Goal: Task Accomplishment & Management: Manage account settings

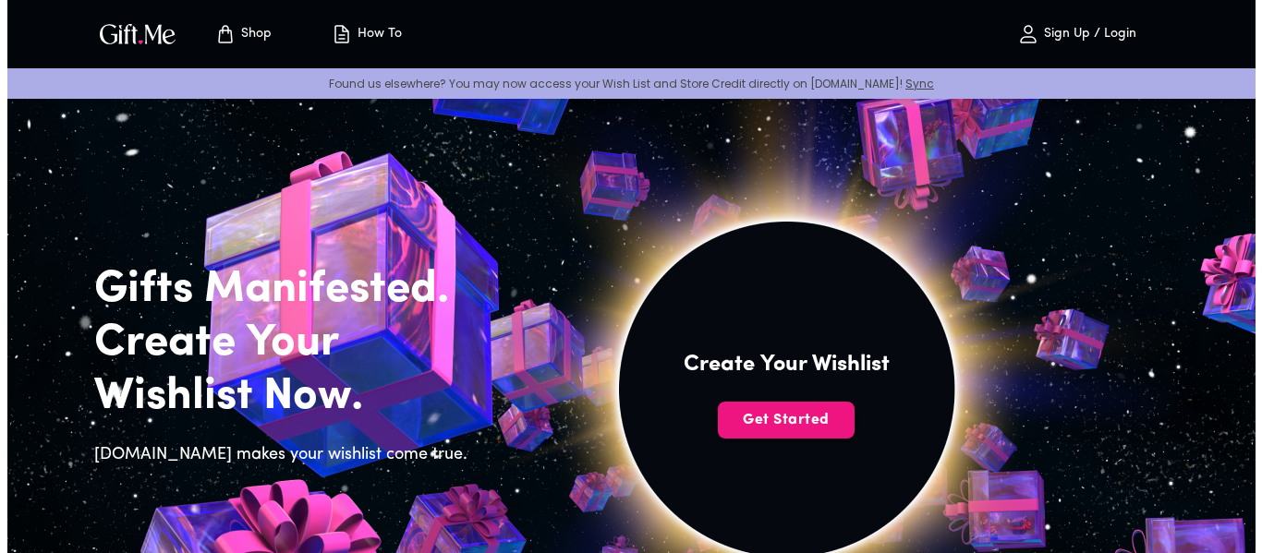
scroll to position [92, 0]
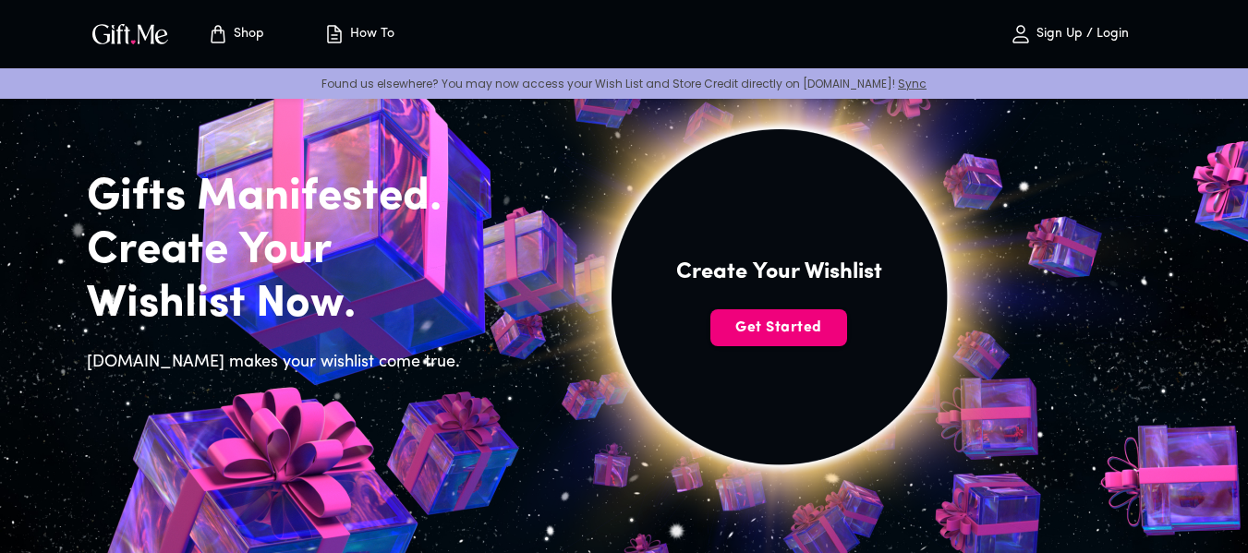
click at [798, 326] on span "Get Started" at bounding box center [778, 328] width 137 height 20
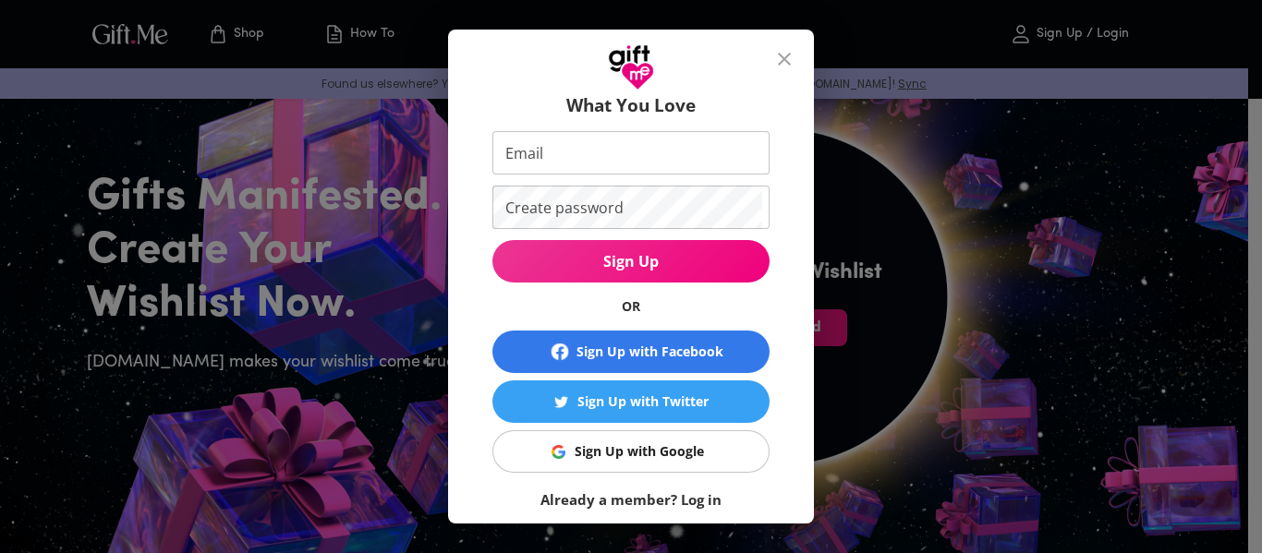
scroll to position [138, 0]
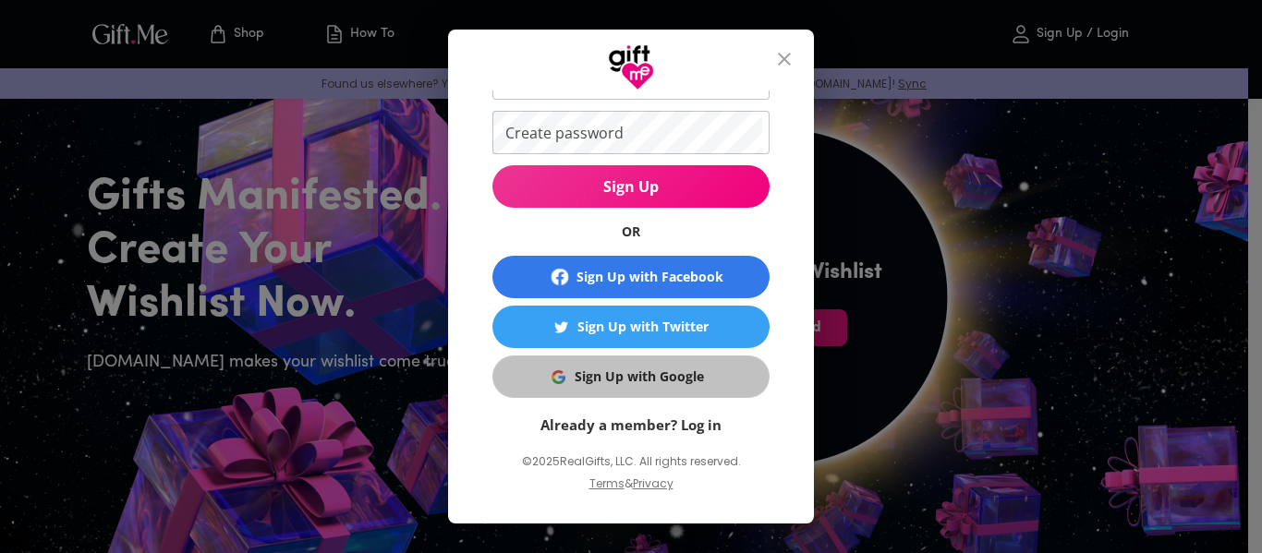
click at [646, 372] on div "Sign Up with Google" at bounding box center [639, 377] width 129 height 20
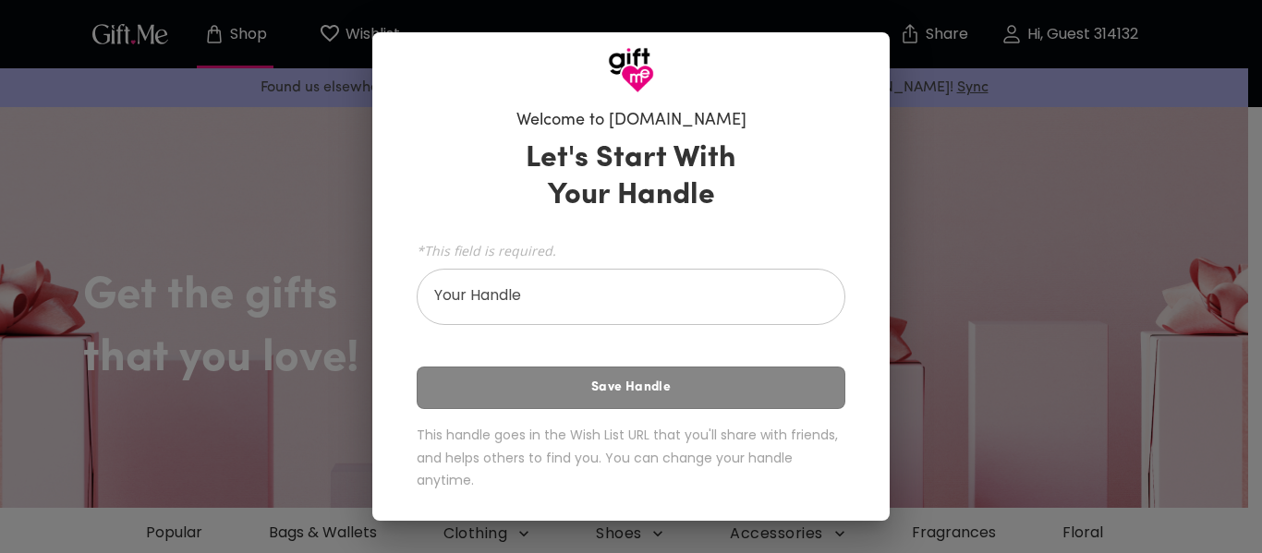
drag, startPoint x: 785, startPoint y: 335, endPoint x: 720, endPoint y: 304, distance: 72.7
click at [720, 304] on input "Your Handle" at bounding box center [621, 299] width 408 height 52
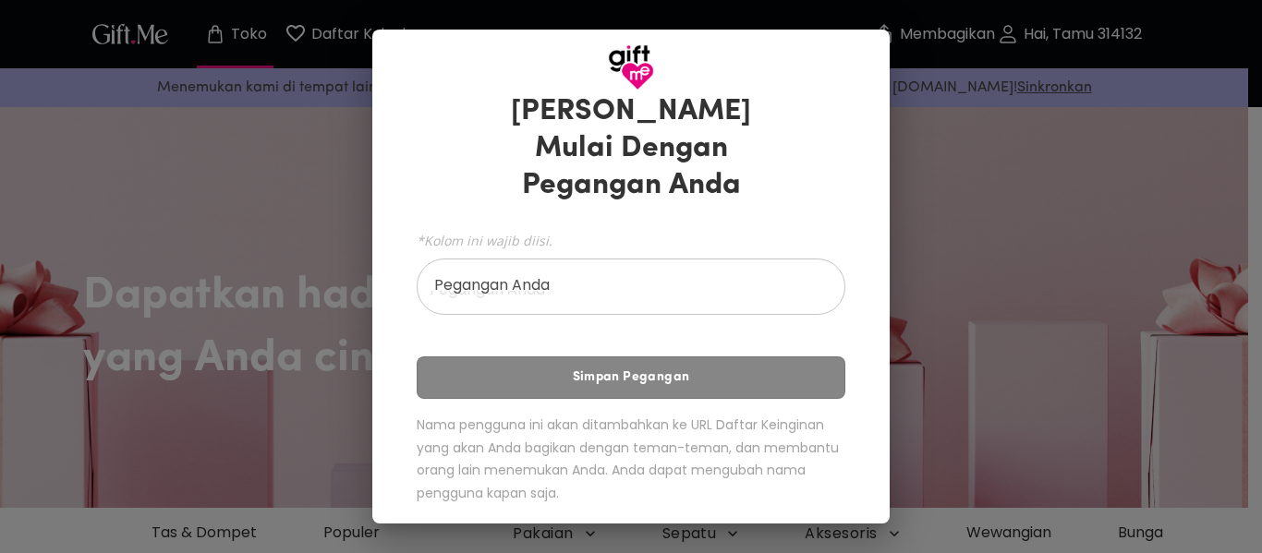
scroll to position [54, 0]
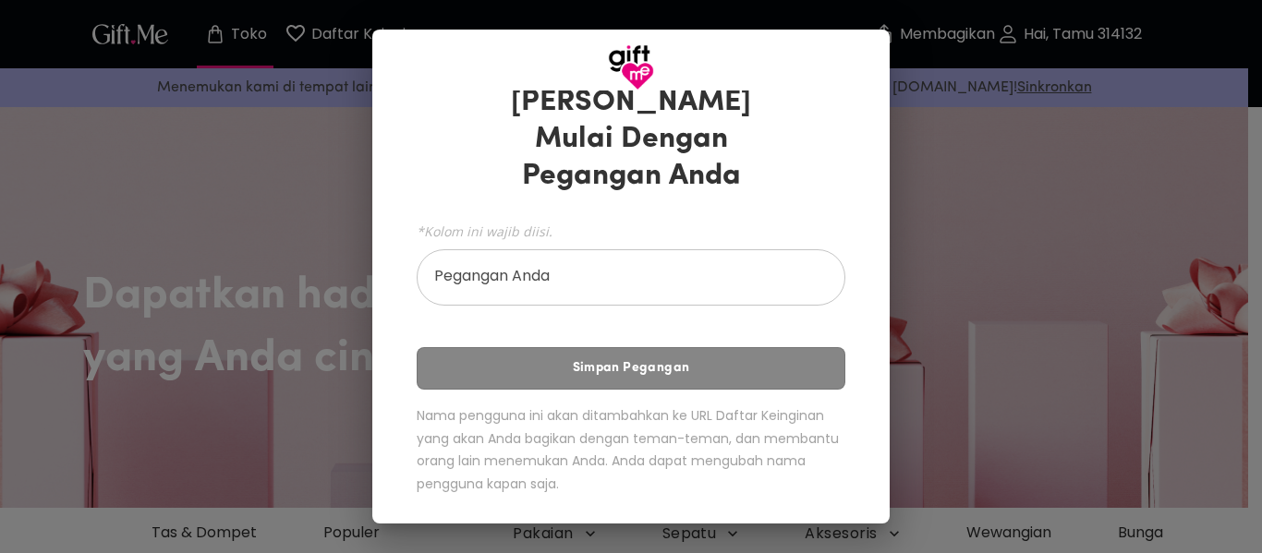
click at [674, 289] on input "Pegangan Anda" at bounding box center [621, 280] width 408 height 52
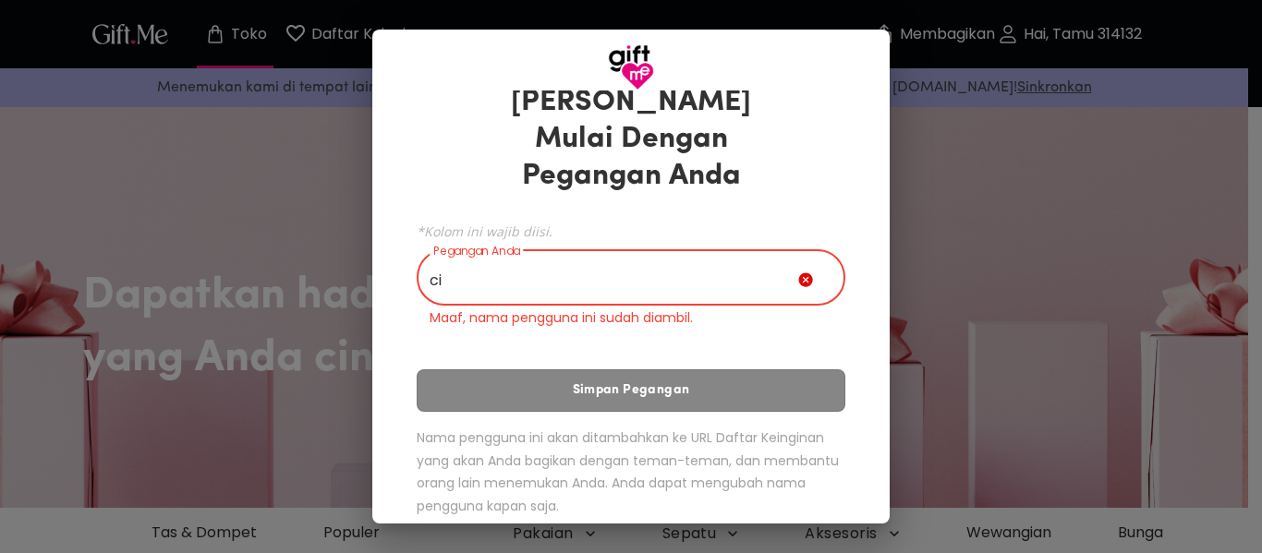
type input "c"
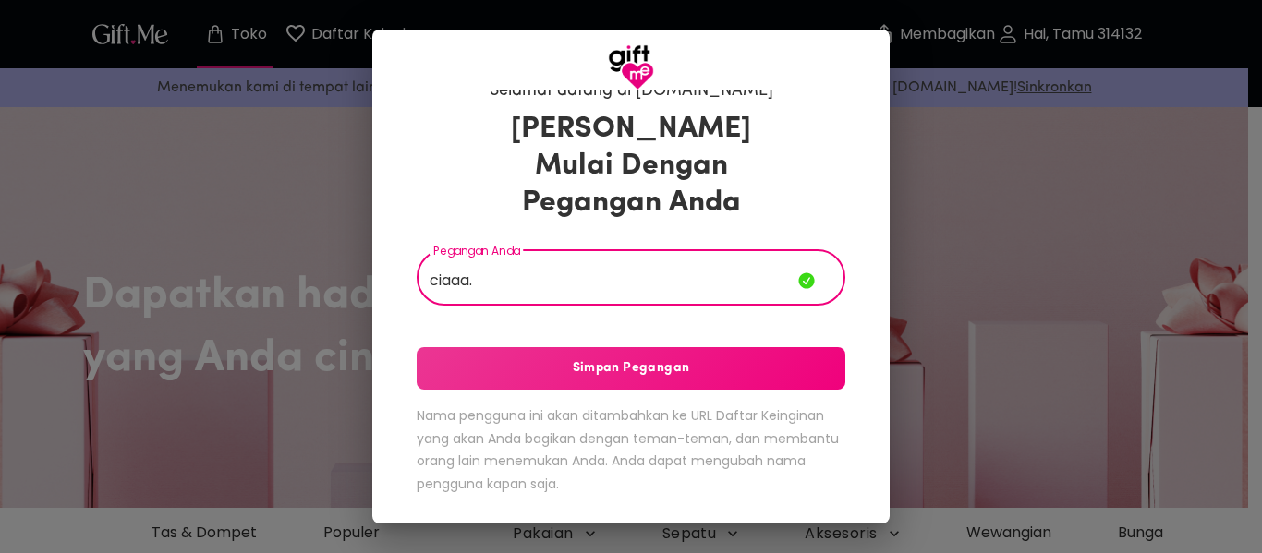
scroll to position [27, 0]
type input "ciaaa."
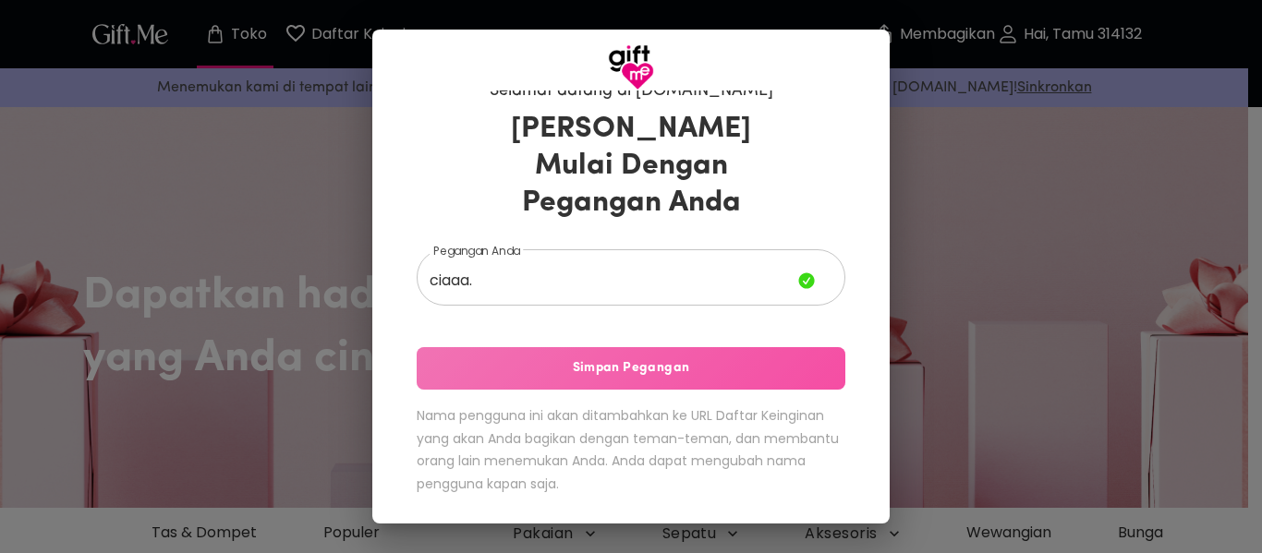
click at [635, 370] on font "Simpan Pegangan" at bounding box center [631, 368] width 117 height 14
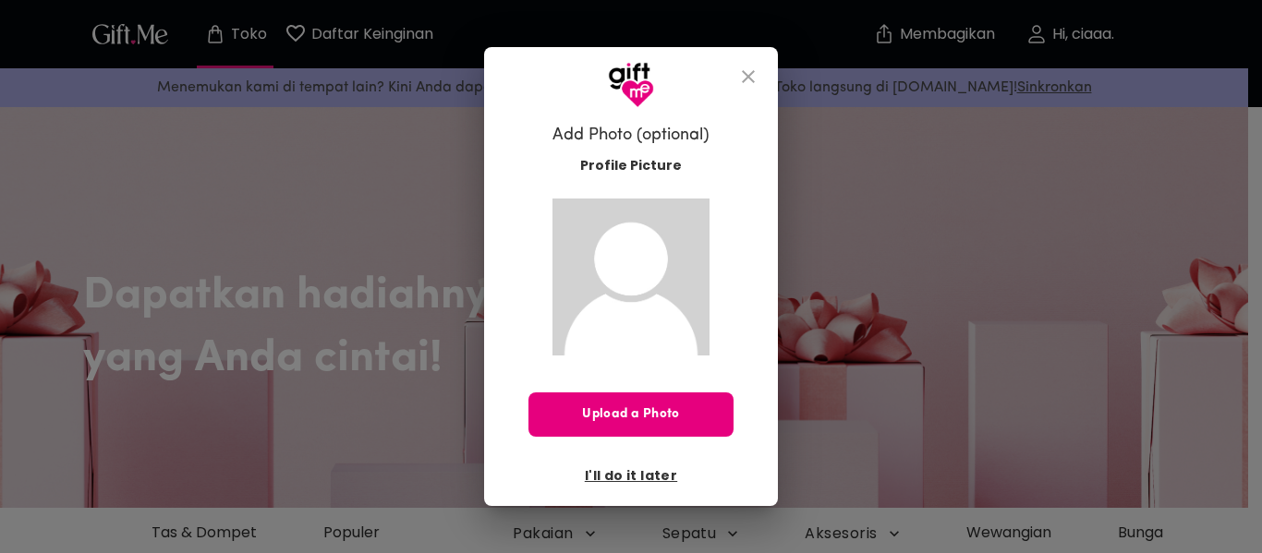
scroll to position [0, 0]
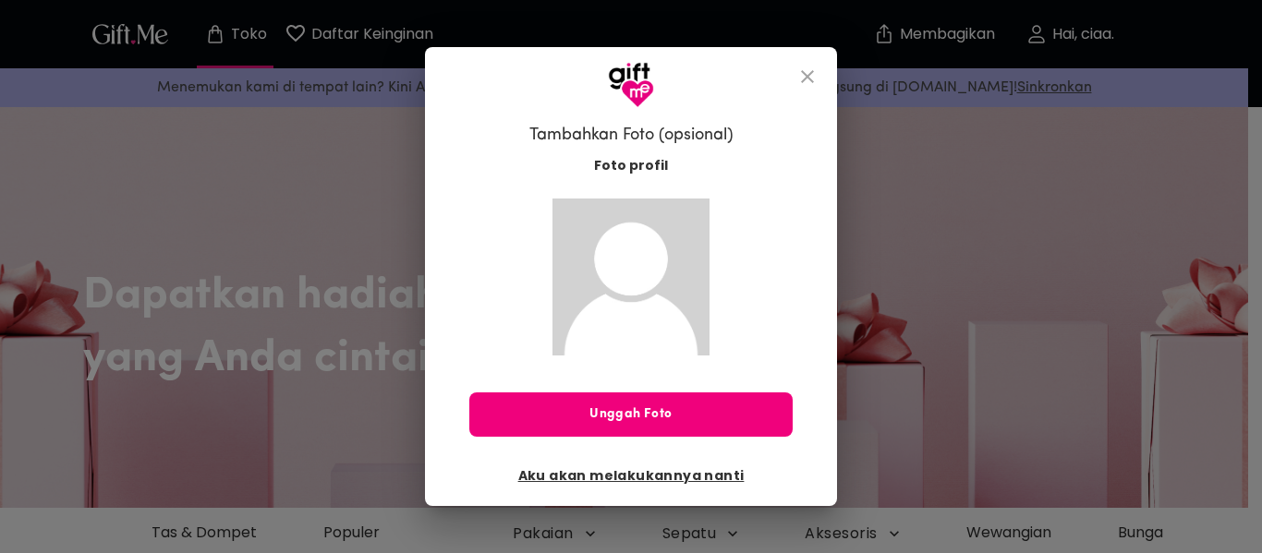
click at [646, 421] on font "Unggah Foto" at bounding box center [630, 414] width 82 height 14
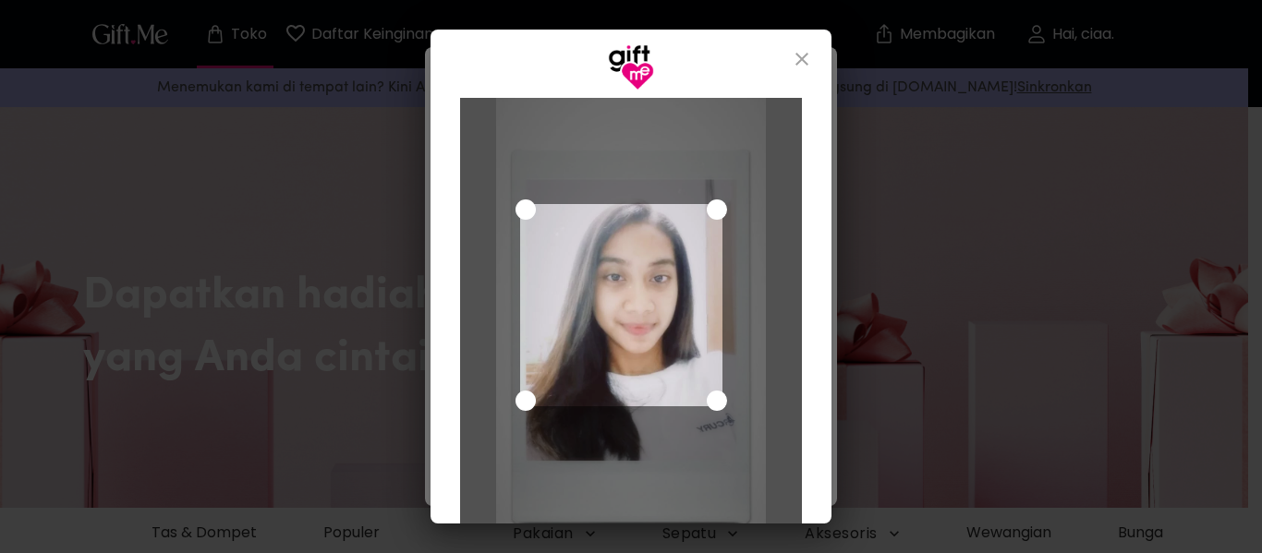
click at [638, 360] on div "Gunakan tombol panah untuk memindahkan area pemilihan tanaman" at bounding box center [621, 305] width 202 height 202
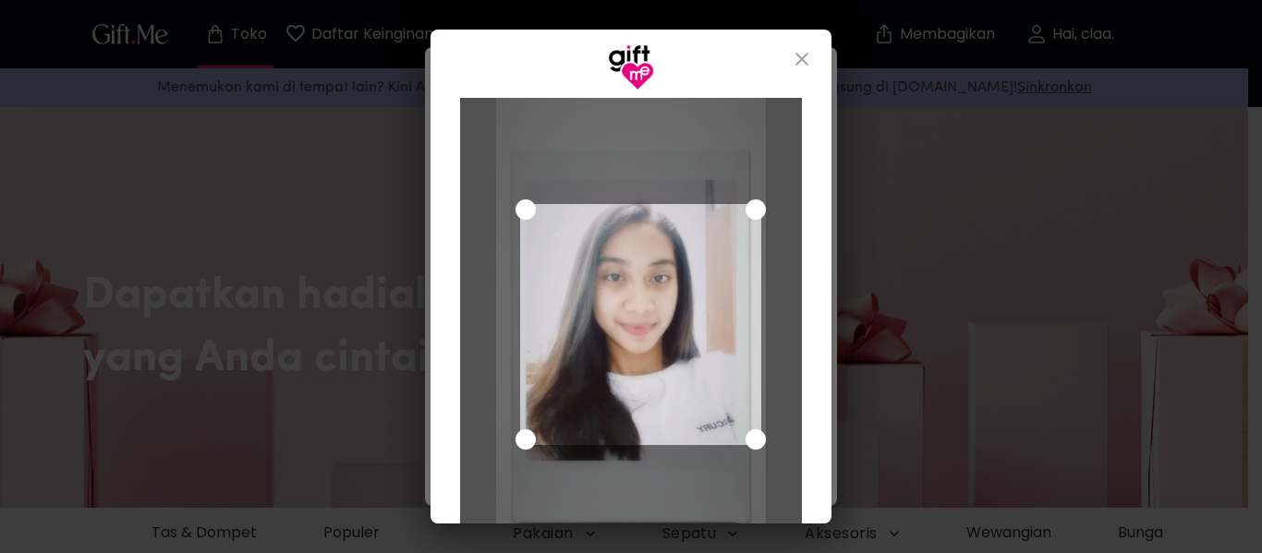
click at [756, 452] on div at bounding box center [631, 336] width 271 height 480
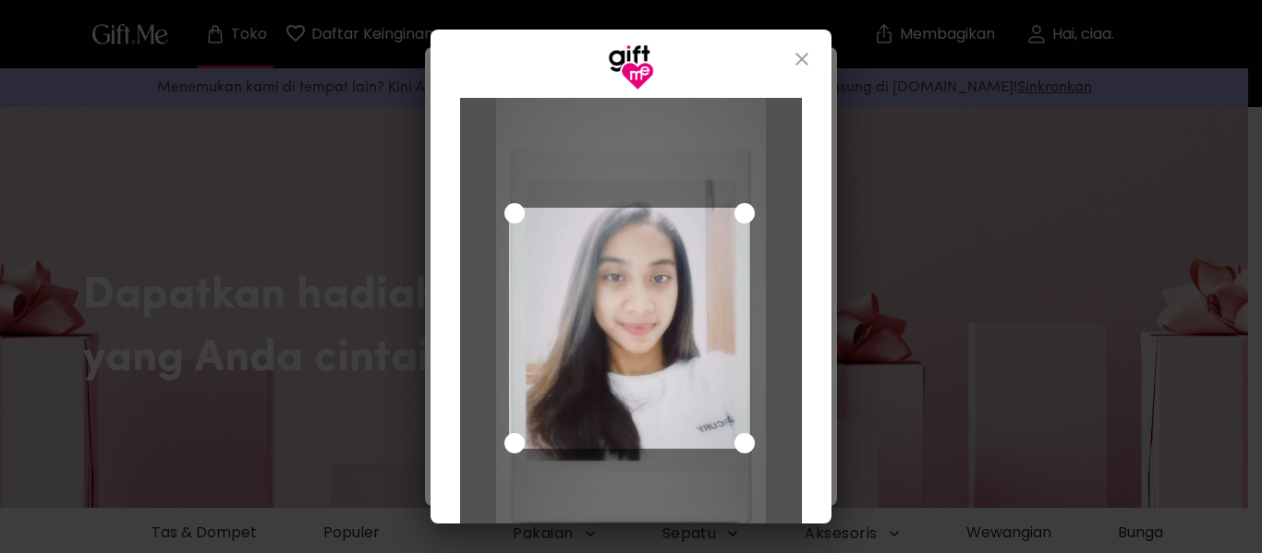
click at [657, 387] on div "Gunakan tombol panah untuk memindahkan area pemilihan tanaman" at bounding box center [629, 328] width 241 height 241
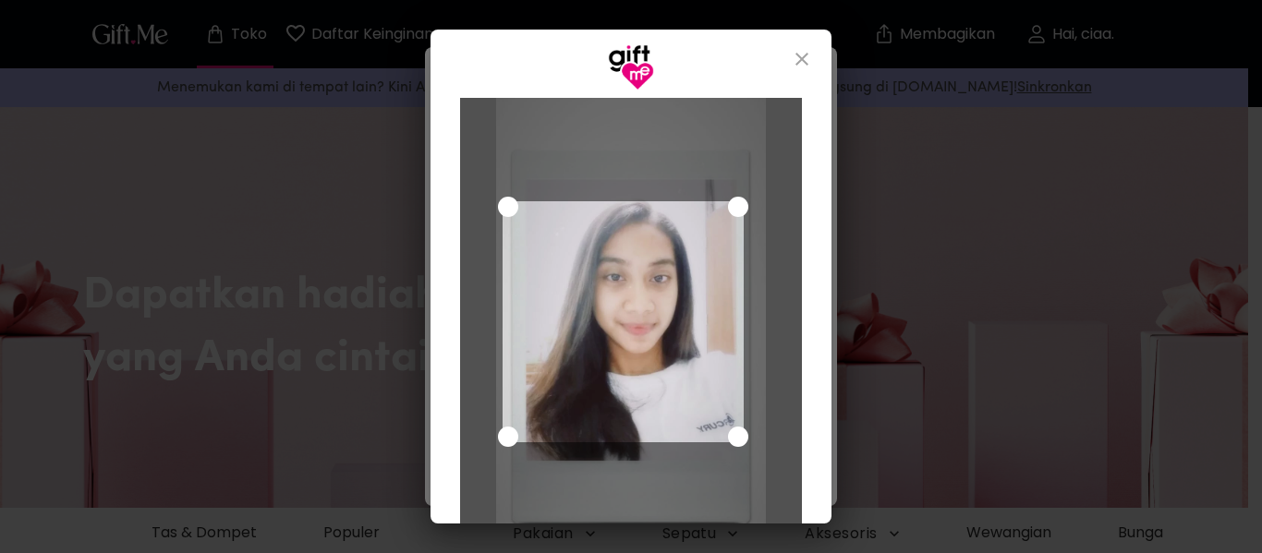
click at [647, 361] on div "Gunakan tombol panah untuk memindahkan area pemilihan tanaman" at bounding box center [623, 321] width 241 height 241
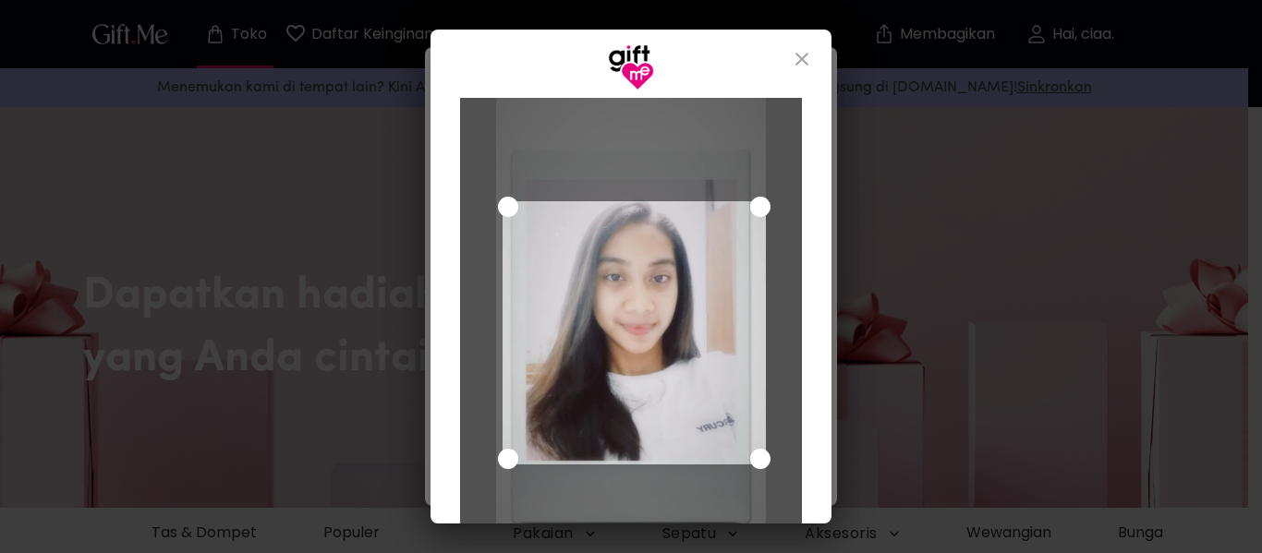
click at [762, 462] on div "Gunakan tombol panah untuk menggerakkan pegangan seret tenggara untuk mengubah …" at bounding box center [760, 459] width 20 height 20
click at [718, 385] on div "Gunakan tombol panah untuk memindahkan area pemilihan tanaman" at bounding box center [634, 333] width 263 height 263
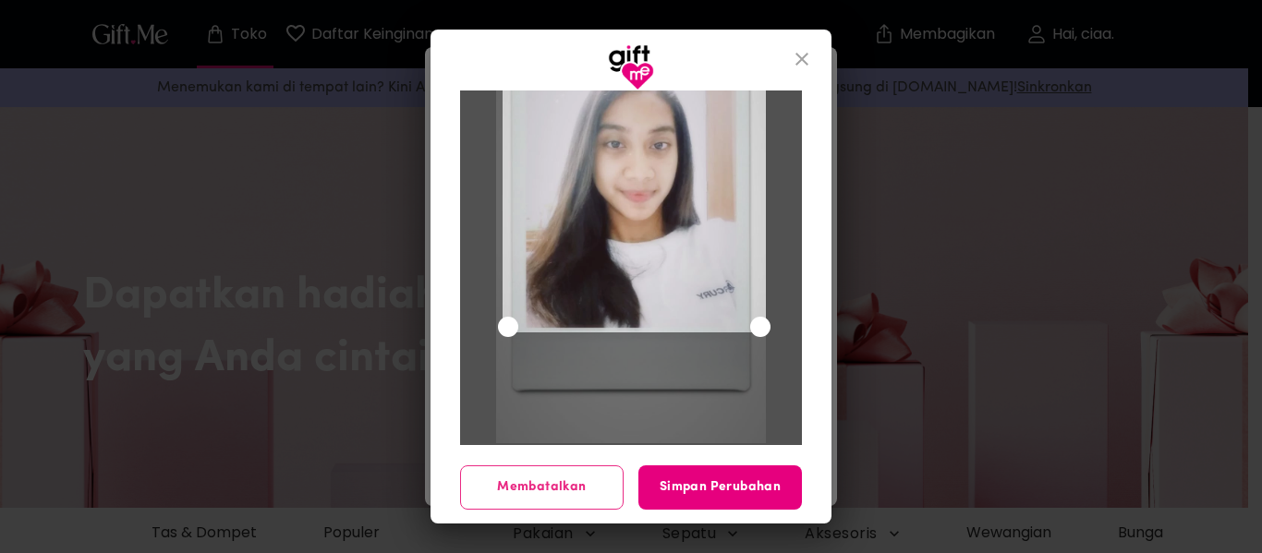
scroll to position [134, 0]
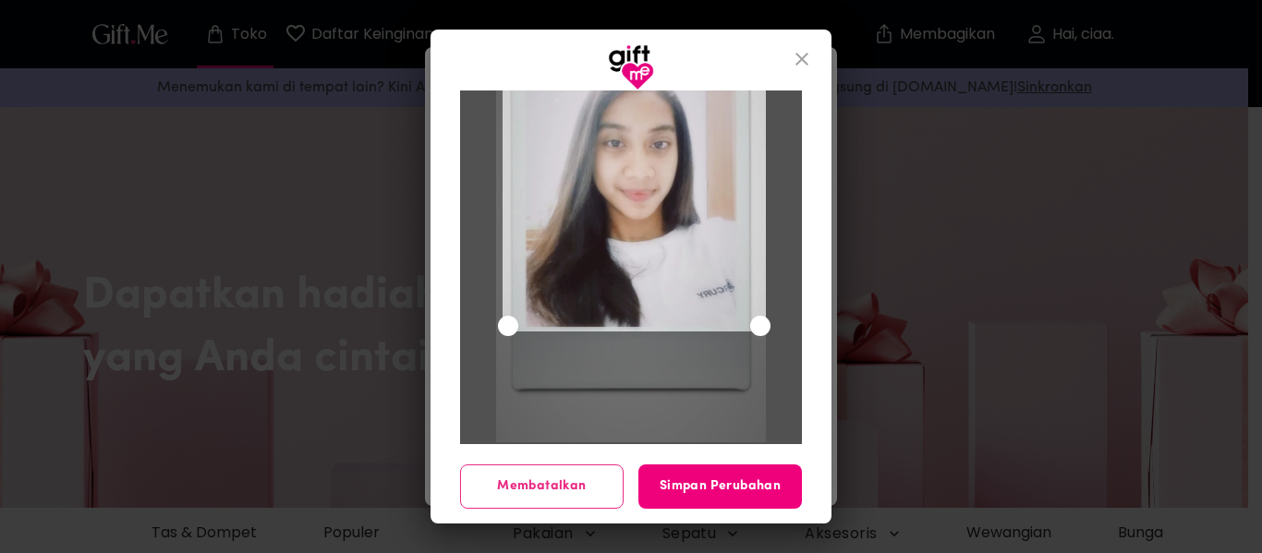
click at [732, 489] on font "Simpan Perubahan" at bounding box center [720, 486] width 121 height 14
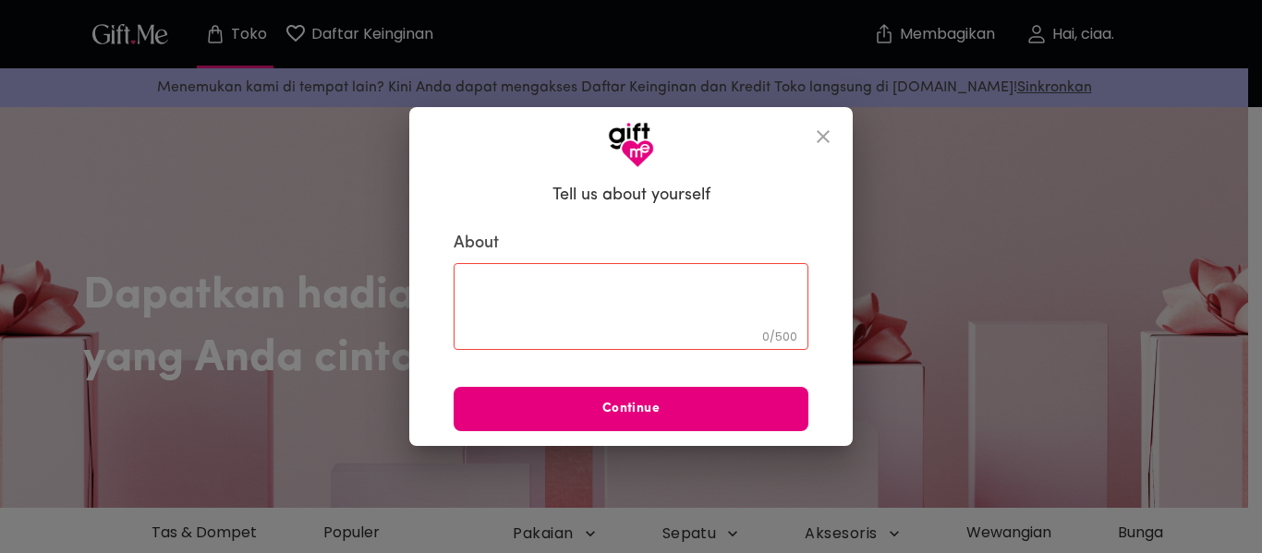
scroll to position [0, 0]
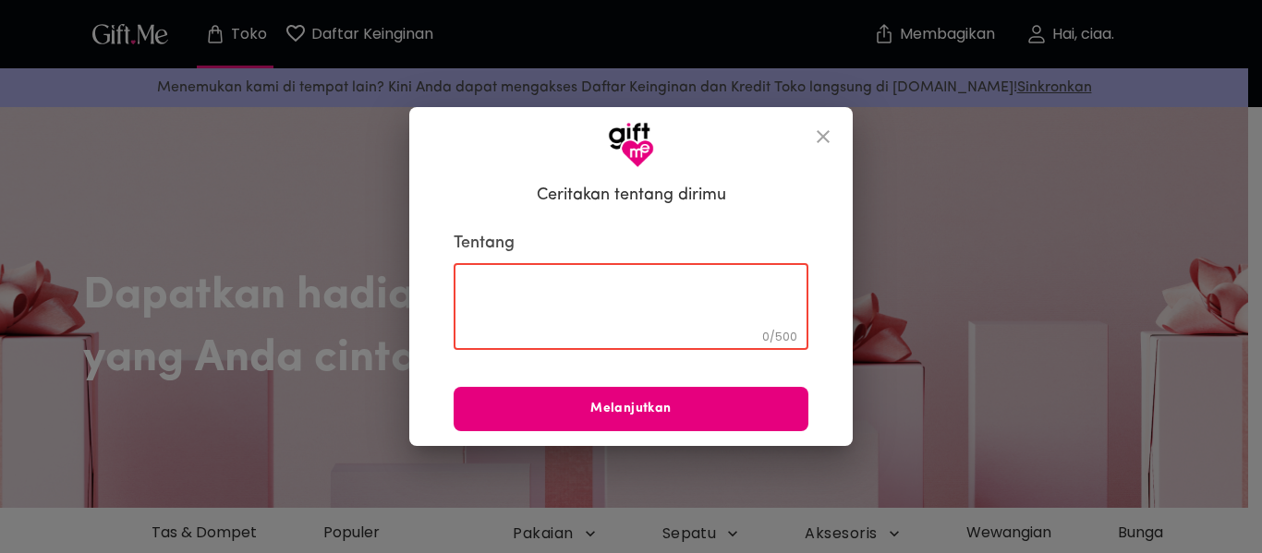
click at [653, 289] on textarea at bounding box center [631, 307] width 329 height 53
type textarea "a"
type textarea "h"
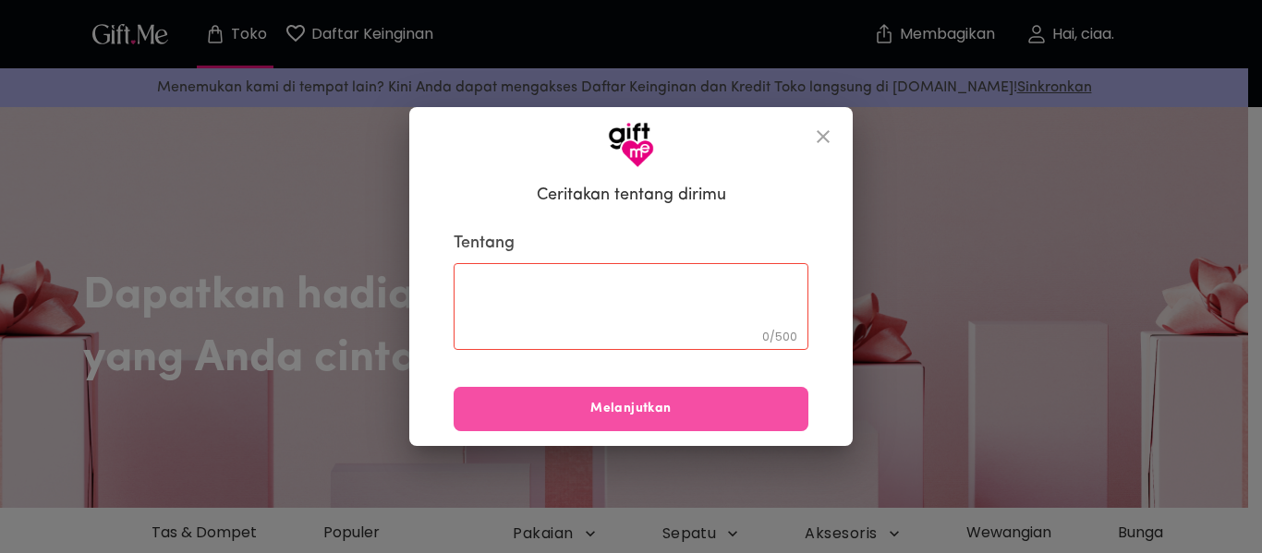
click at [669, 391] on button "Melanjutkan" at bounding box center [631, 409] width 355 height 44
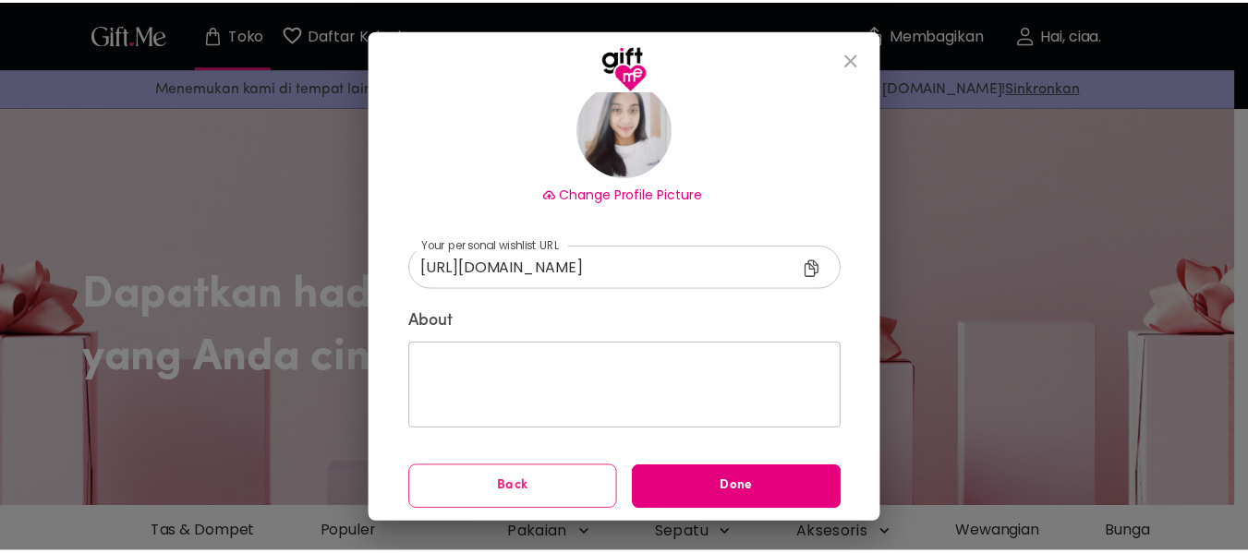
scroll to position [148, 0]
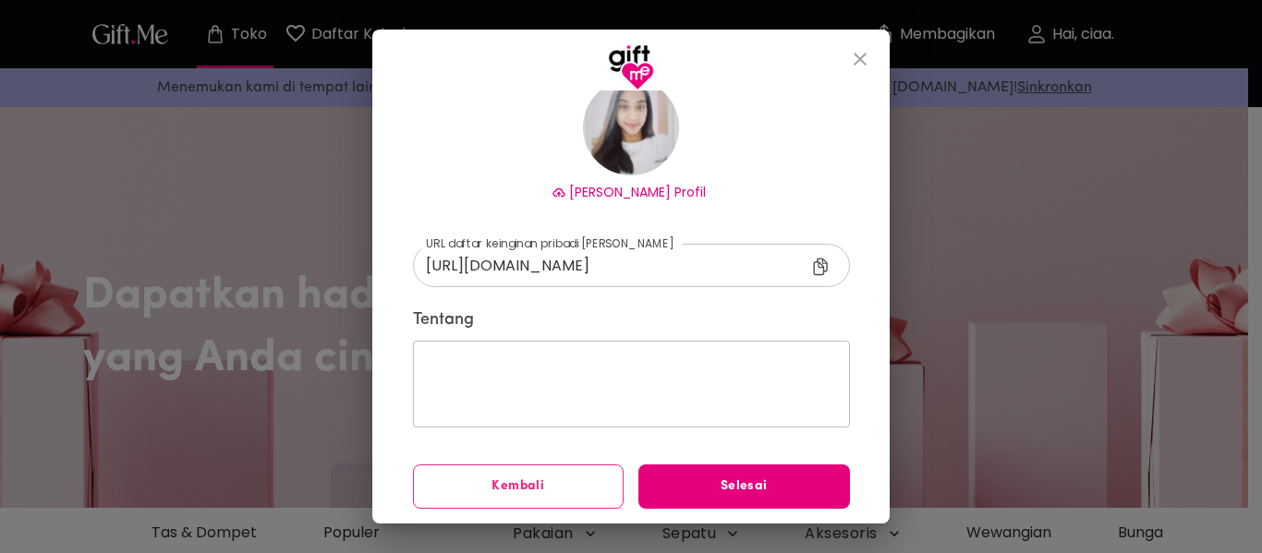
click at [514, 350] on div "​" at bounding box center [631, 384] width 437 height 87
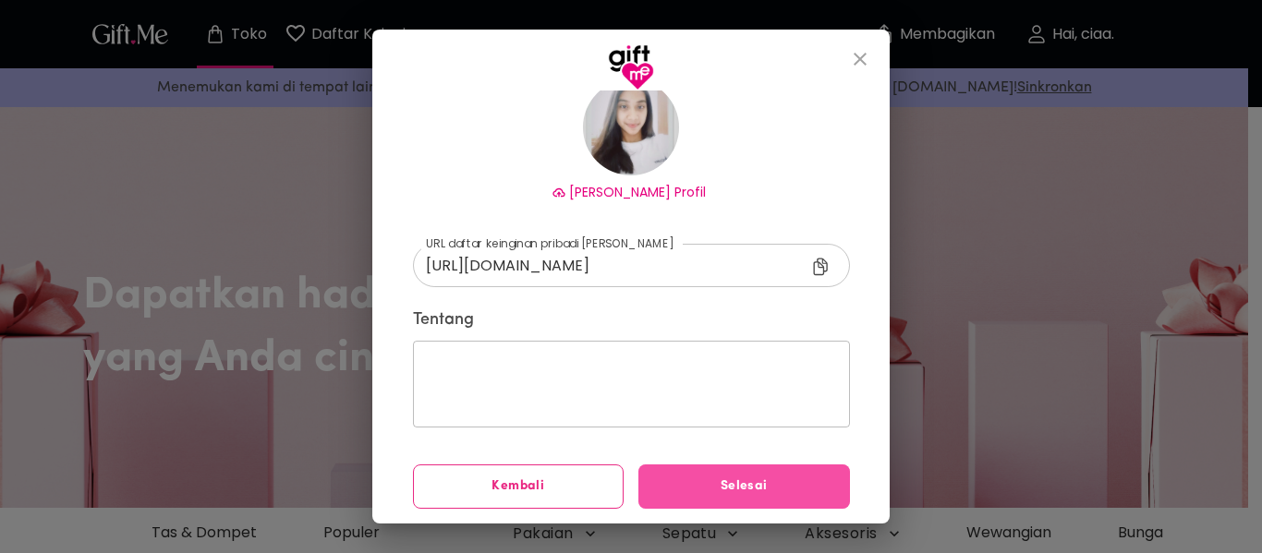
click at [776, 484] on span "Selesai" at bounding box center [744, 487] width 212 height 20
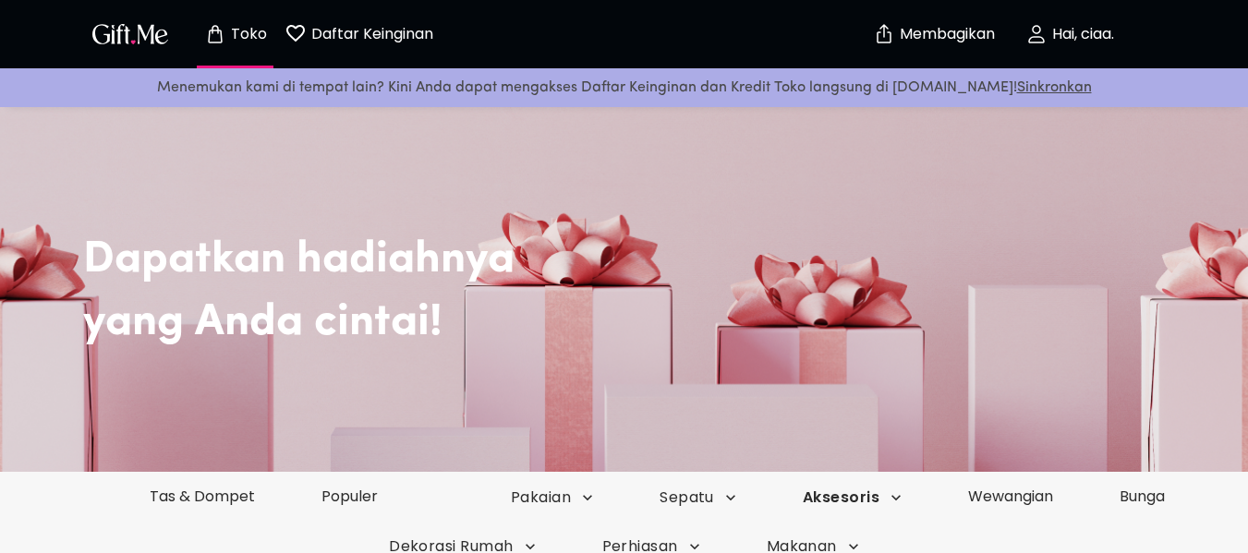
scroll to position [92, 0]
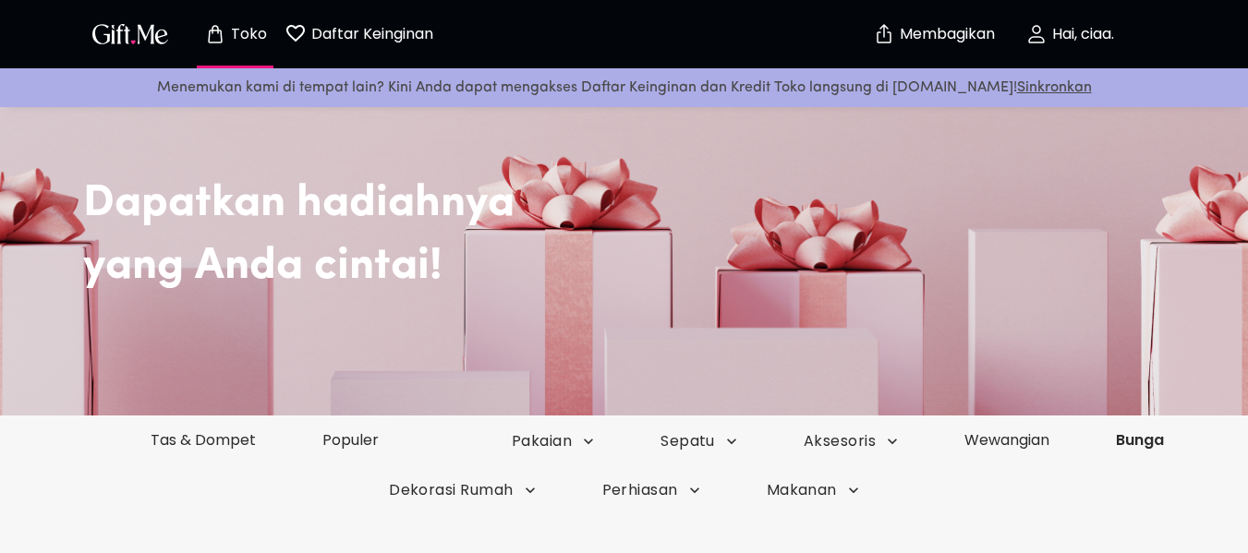
click at [1162, 438] on font "Bunga" at bounding box center [1140, 440] width 48 height 21
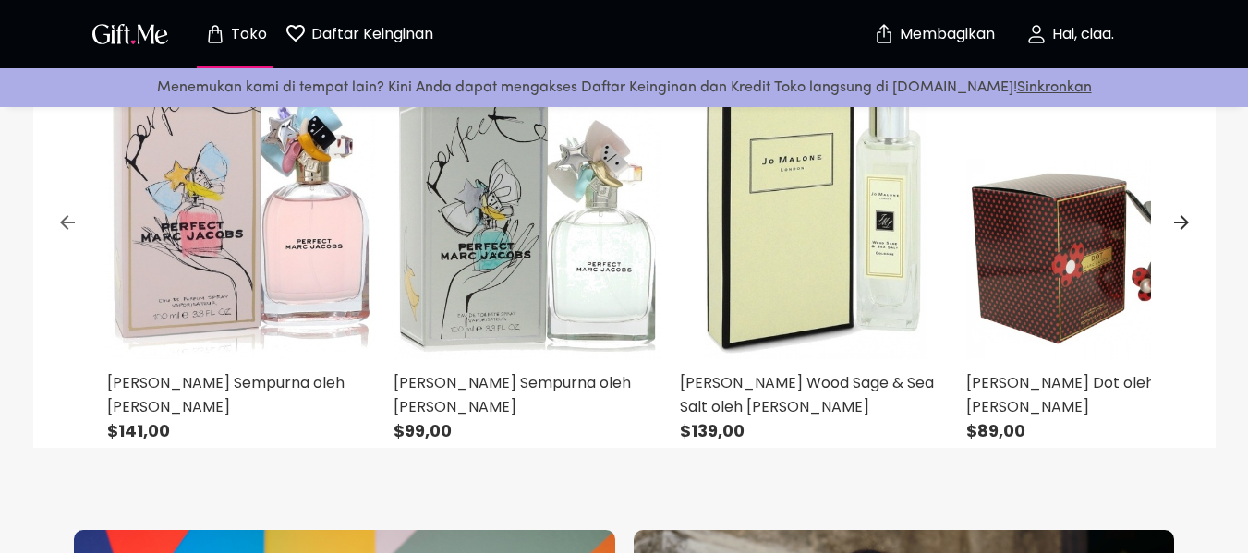
scroll to position [831, 0]
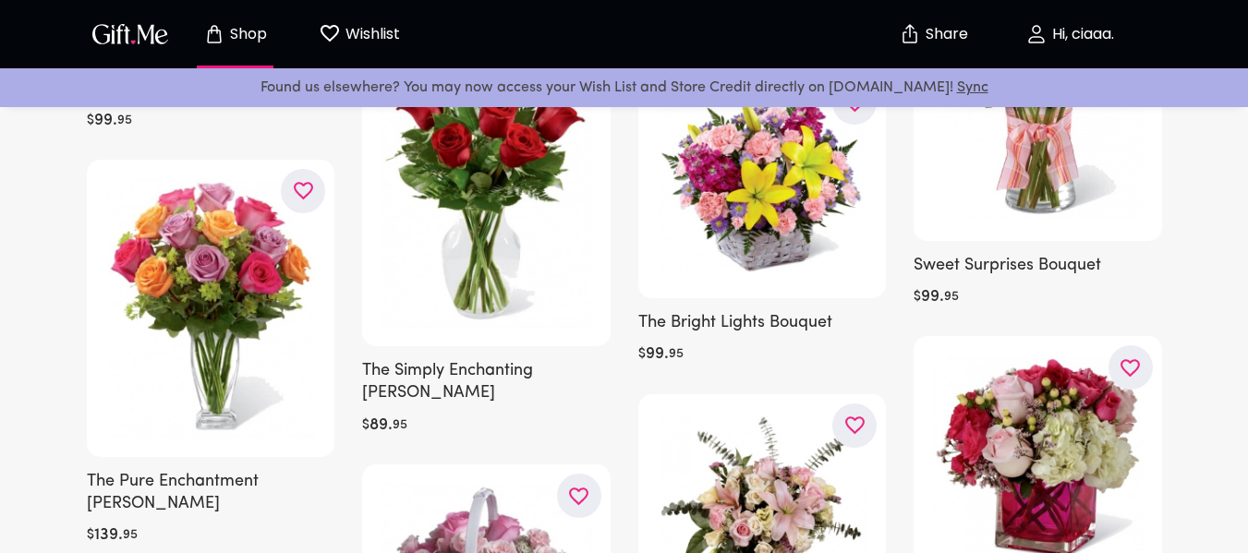
scroll to position [5162, 0]
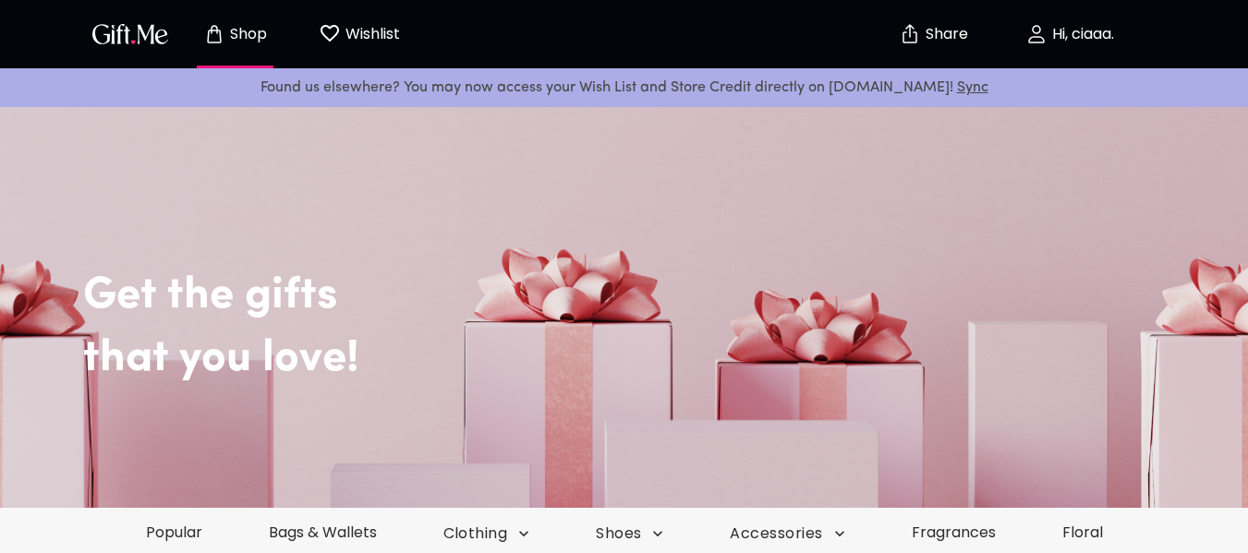
click at [957, 83] on link "Sync" at bounding box center [972, 87] width 31 height 15
click at [337, 37] on icon "Wishlist page" at bounding box center [330, 33] width 22 height 22
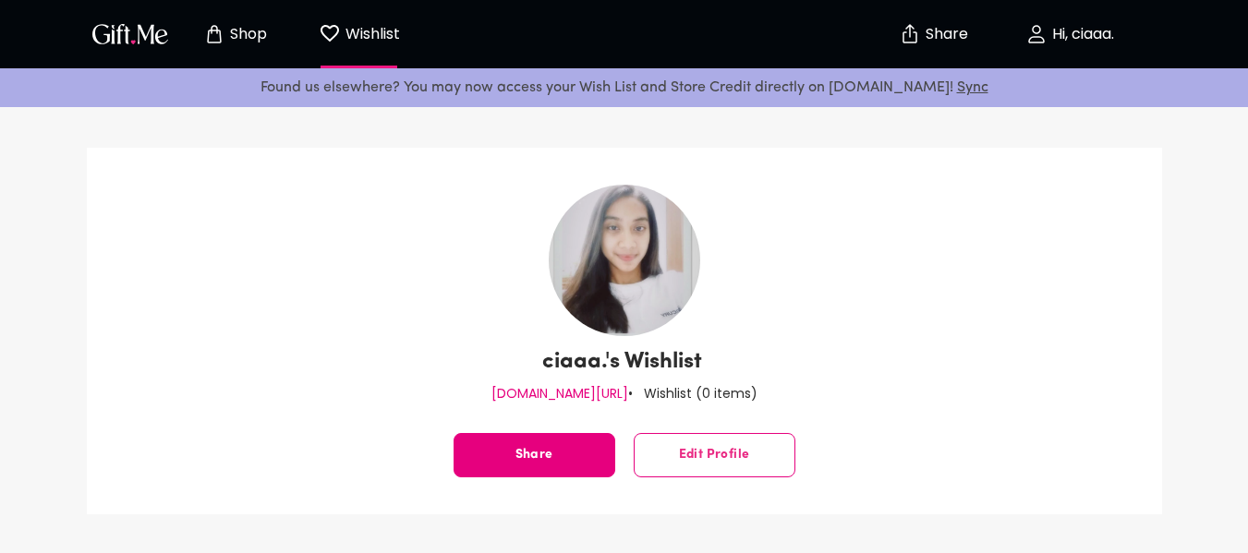
click at [1094, 30] on p "Hi, ciaaa." at bounding box center [1081, 35] width 67 height 16
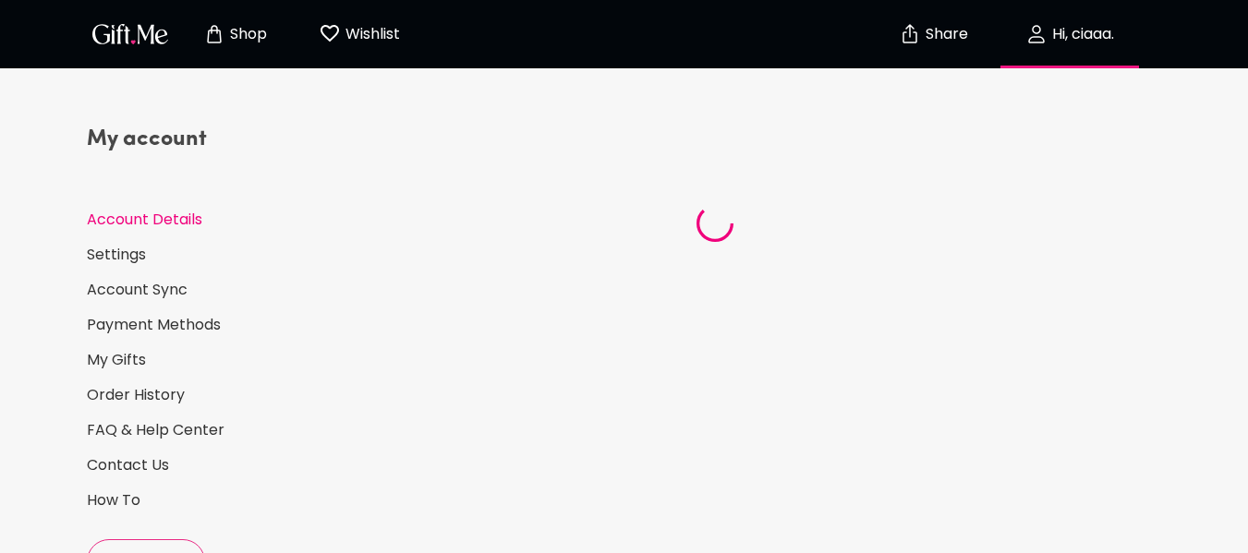
select select "US"
